Goal: Information Seeking & Learning: Learn about a topic

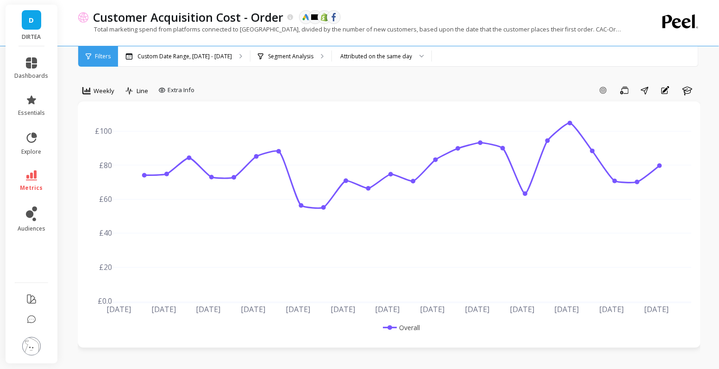
click at [34, 25] on link "D" at bounding box center [31, 19] width 19 height 19
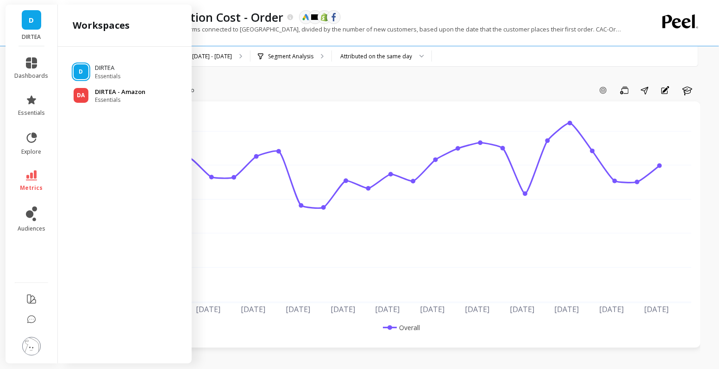
click at [121, 88] on p "DIRTEA - Amazon" at bounding box center [120, 92] width 50 height 9
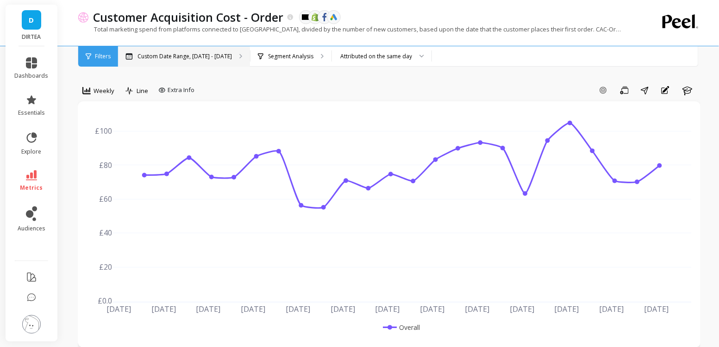
click at [179, 58] on p "Custom Date Range, Apr 1 - Sep 10" at bounding box center [185, 56] width 94 height 7
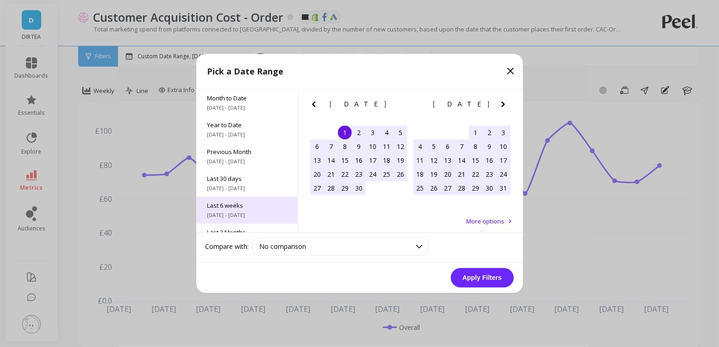
click at [240, 208] on span "Last 6 weeks" at bounding box center [247, 206] width 79 height 8
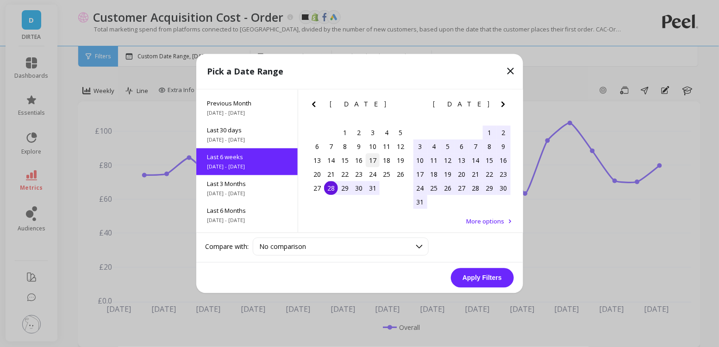
scroll to position [49, 0]
click at [333, 189] on div "28" at bounding box center [331, 189] width 14 height 14
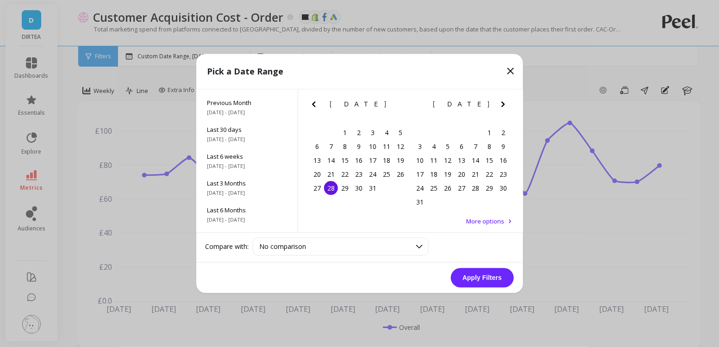
click at [500, 103] on icon "Next Month" at bounding box center [503, 104] width 11 height 11
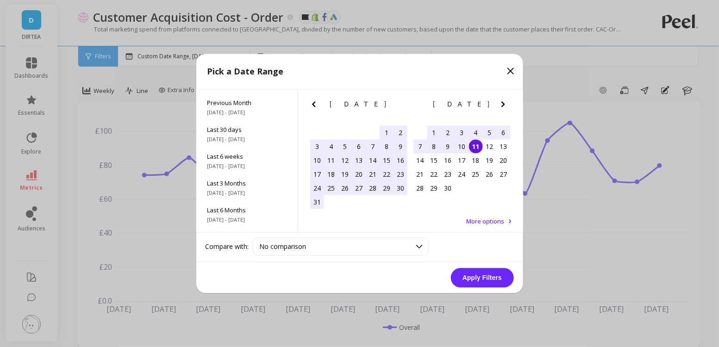
click at [472, 148] on div "11" at bounding box center [476, 147] width 14 height 14
click at [488, 281] on button "Apply Filters" at bounding box center [482, 278] width 63 height 19
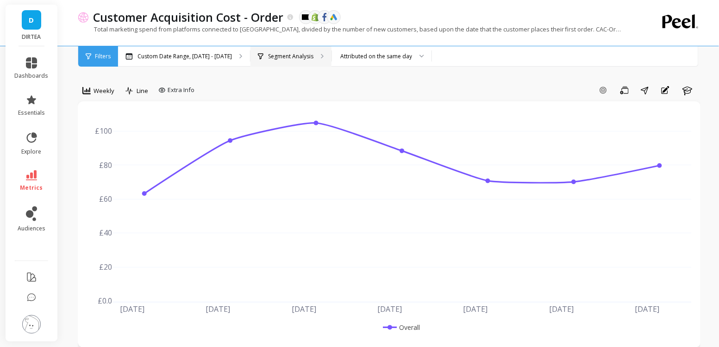
click at [300, 57] on p "Segment Analysis" at bounding box center [290, 56] width 45 height 7
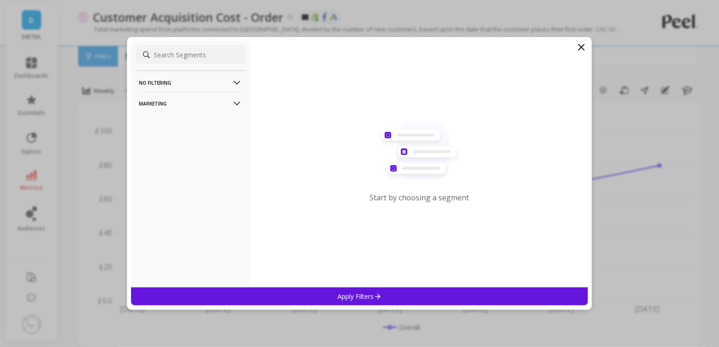
click at [211, 104] on p "Marketing" at bounding box center [190, 104] width 103 height 24
click at [171, 151] on div "Countries" at bounding box center [191, 153] width 110 height 15
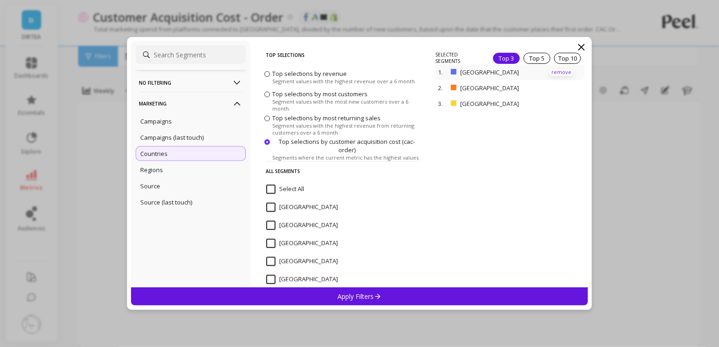
click at [559, 70] on p "remove" at bounding box center [562, 72] width 24 height 7
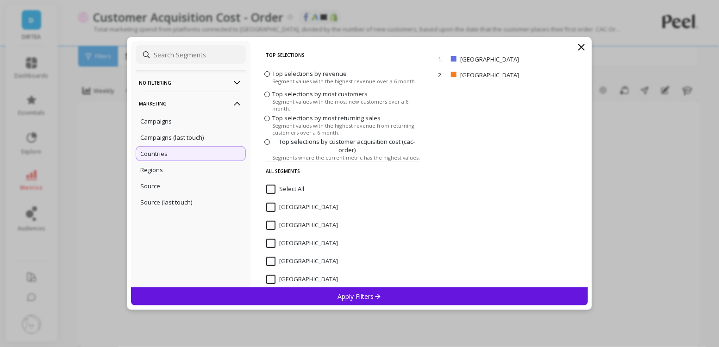
click at [366, 296] on p "Apply Filters" at bounding box center [360, 296] width 44 height 9
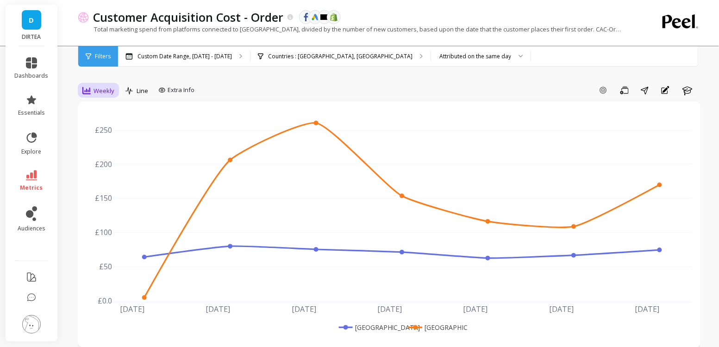
click at [104, 92] on span "Weekly" at bounding box center [104, 91] width 21 height 9
click at [109, 129] on div "Daily" at bounding box center [112, 129] width 53 height 9
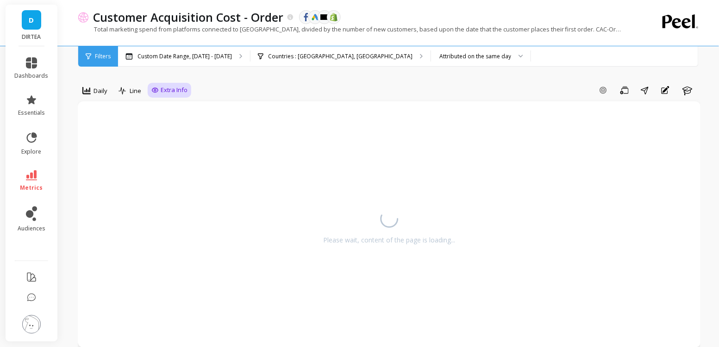
click at [166, 93] on span "Extra Info" at bounding box center [174, 90] width 27 height 9
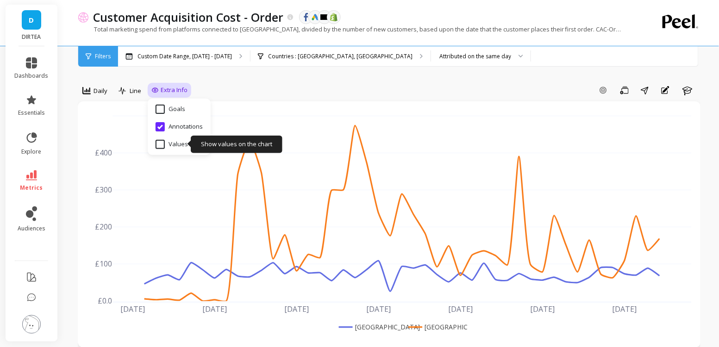
click at [170, 143] on input "Values" at bounding box center [172, 144] width 32 height 9
checkbox input "true"
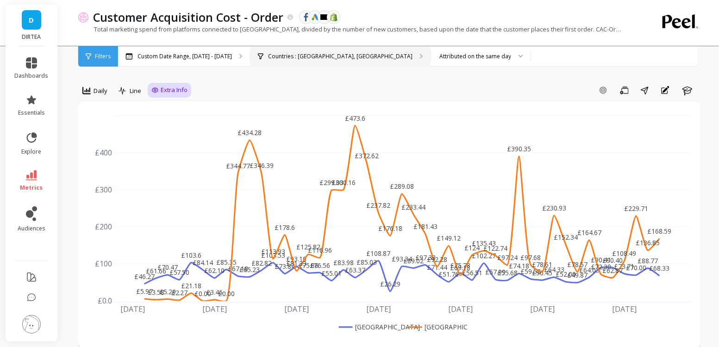
click at [304, 64] on div "Countries : United Kingdom, United States" at bounding box center [341, 56] width 180 height 20
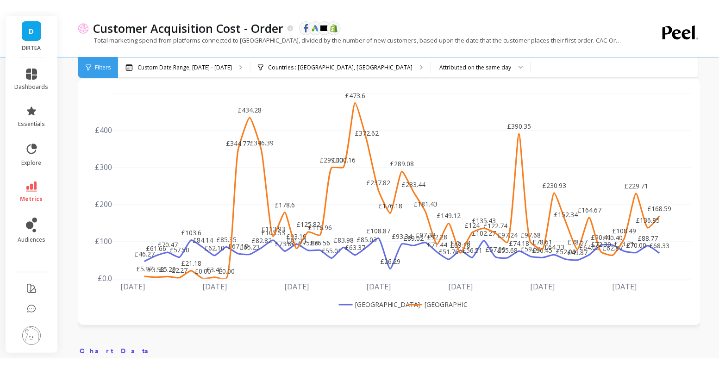
scroll to position [35, 0]
